Goal: Task Accomplishment & Management: Use online tool/utility

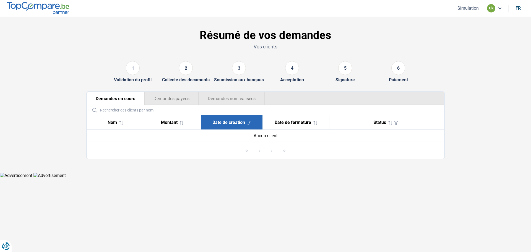
click at [475, 8] on button "Simulation" at bounding box center [467, 8] width 25 height 6
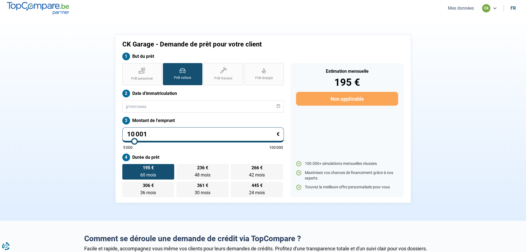
click at [159, 133] on input "10 001" at bounding box center [203, 134] width 162 height 15
type input "1 000"
type input "5000"
type input "100"
type input "5000"
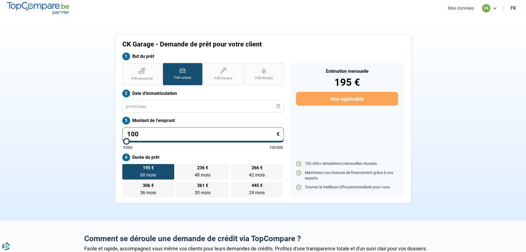
type input "10"
type input "5000"
type input "1"
type input "5000"
type input "0"
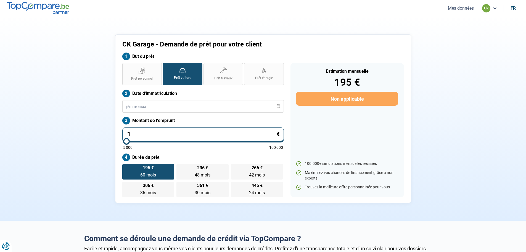
type input "5000"
type input "4"
type input "5000"
type input "0"
type input "5000"
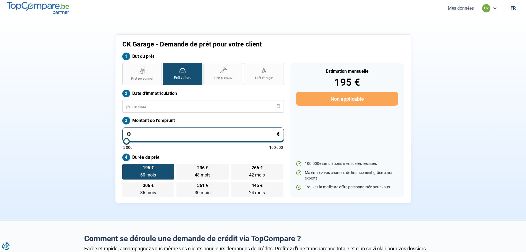
type input "1"
type input "5000"
type input "10"
type input "5000"
type input "104"
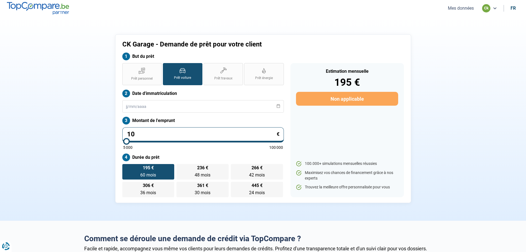
type input "5000"
type input "1 049"
type input "5000"
type input "10 490"
type input "10500"
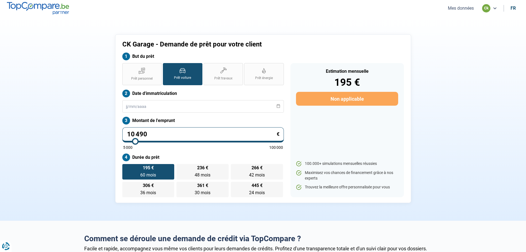
type input "10 490"
type input "10500"
click at [448, 141] on section "CK Garage - Demande de prêt pour votre client But du prêt Prêt personnel Prêt v…" at bounding box center [263, 119] width 526 height 204
click at [137, 133] on input "10 490" at bounding box center [203, 134] width 162 height 15
click at [141, 135] on input "10 490" at bounding box center [203, 134] width 162 height 15
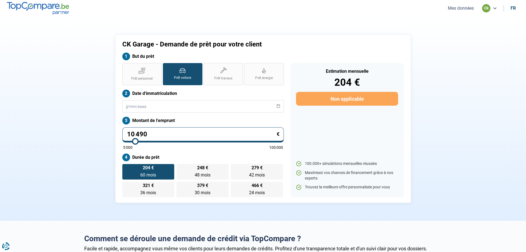
type input "1 040"
type input "5000"
type input "104"
type input "5000"
type input "10"
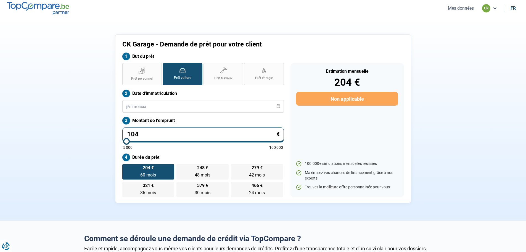
type input "5000"
type input "105"
type input "5000"
type input "1 059"
type input "5000"
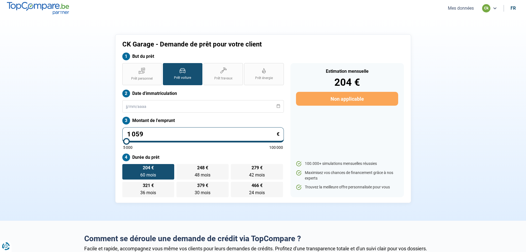
type input "10 590"
type input "10500"
type input "10 590"
type input "10500"
click at [470, 169] on section "CK Garage - Demande de prêt pour votre client But du prêt Prêt personnel Prêt v…" at bounding box center [263, 119] width 526 height 204
